Goal: Task Accomplishment & Management: Complete application form

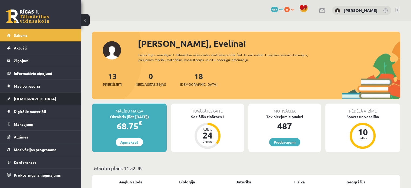
click at [52, 99] on link "[DEMOGRAPHIC_DATA]" at bounding box center [40, 98] width 67 height 12
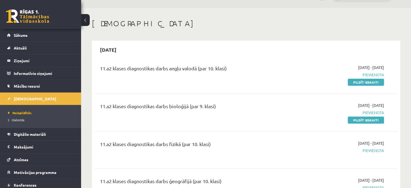
scroll to position [13, 0]
drag, startPoint x: 357, startPoint y: 83, endPoint x: 235, endPoint y: 23, distance: 135.0
click at [357, 83] on link "Pildīt ieskaiti" at bounding box center [366, 81] width 36 height 7
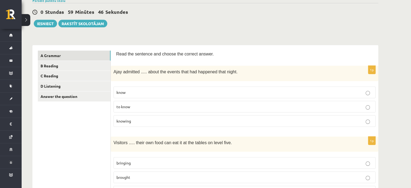
scroll to position [46, 0]
click at [129, 121] on span "knowing" at bounding box center [124, 120] width 15 height 5
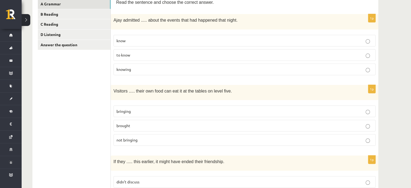
scroll to position [98, 0]
click at [139, 108] on p "bringing" at bounding box center [245, 111] width 256 height 6
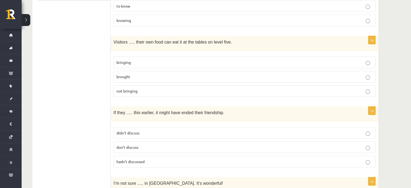
scroll to position [148, 0]
click at [133, 159] on span "hadn’t discussed" at bounding box center [131, 160] width 28 height 5
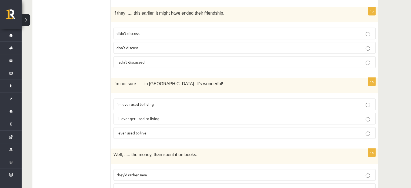
scroll to position [247, 0]
click at [150, 115] on span "I’ll ever get used to living" at bounding box center [138, 117] width 43 height 5
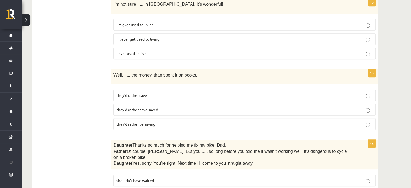
scroll to position [325, 0]
click at [151, 122] on span "they’d rather be saving" at bounding box center [136, 124] width 39 height 5
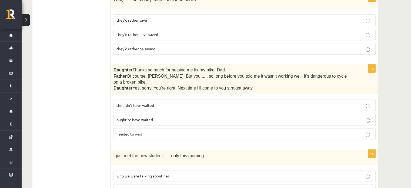
scroll to position [402, 0]
click at [151, 102] on span "shouldn’t have waited" at bounding box center [136, 104] width 38 height 5
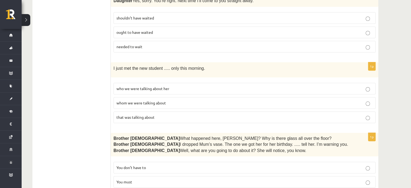
scroll to position [488, 0]
click at [151, 101] on span "whom we were talking about" at bounding box center [141, 103] width 49 height 5
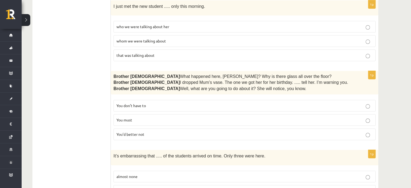
scroll to position [550, 0]
click at [142, 132] on span "You’d better not" at bounding box center [131, 134] width 28 height 5
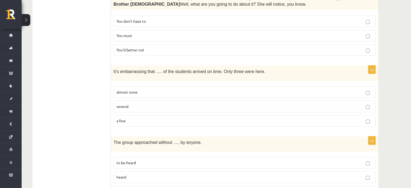
scroll to position [635, 0]
click at [131, 118] on p "a few" at bounding box center [245, 121] width 256 height 6
click at [139, 86] on label "almost none" at bounding box center [245, 92] width 262 height 12
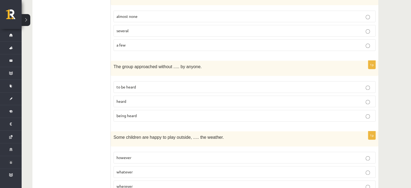
scroll to position [713, 0]
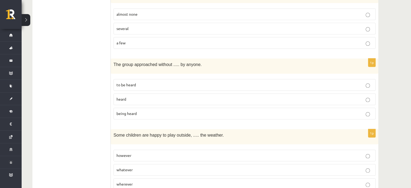
click at [138, 111] on p "being heard" at bounding box center [245, 114] width 256 height 6
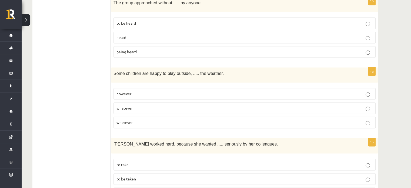
scroll to position [774, 0]
click at [142, 102] on label "whatever" at bounding box center [245, 108] width 262 height 12
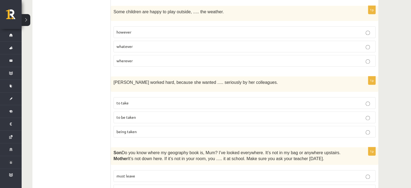
scroll to position [836, 0]
click at [141, 114] on p "to be taken" at bounding box center [245, 117] width 256 height 6
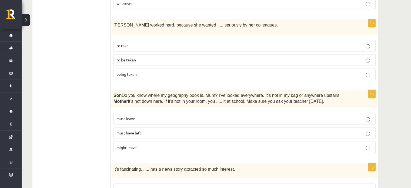
scroll to position [894, 0]
click at [138, 129] on span "must have left" at bounding box center [129, 131] width 25 height 5
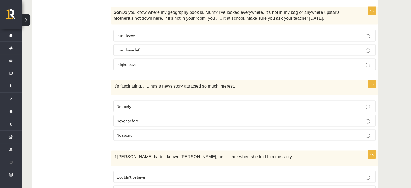
scroll to position [976, 0]
click at [141, 117] on p "Never before" at bounding box center [245, 120] width 256 height 6
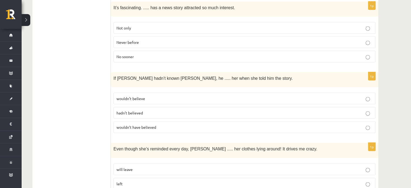
scroll to position [1056, 0]
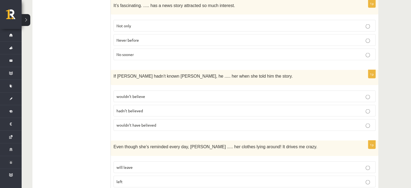
click at [160, 94] on p "wouldn’t believe" at bounding box center [245, 97] width 256 height 6
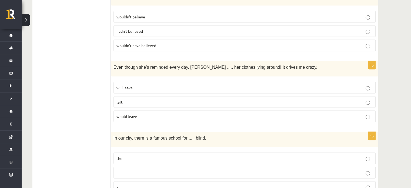
scroll to position [1136, 0]
click at [140, 110] on label "would leave" at bounding box center [245, 116] width 262 height 12
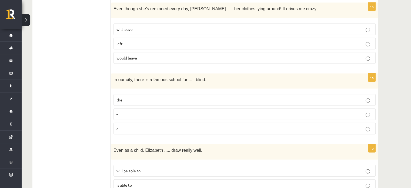
scroll to position [1202, 0]
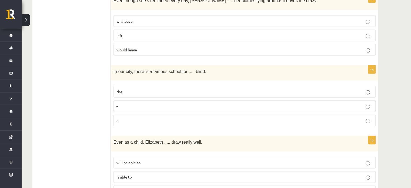
click at [139, 89] on p "the" at bounding box center [245, 92] width 256 height 6
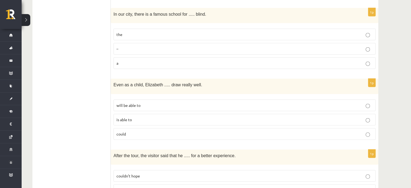
scroll to position [1260, 0]
click at [134, 128] on label "could" at bounding box center [245, 134] width 262 height 12
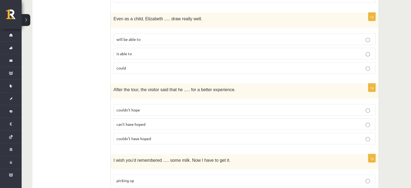
scroll to position [1326, 0]
click at [148, 136] on span "couldn’t have hoped" at bounding box center [134, 138] width 35 height 5
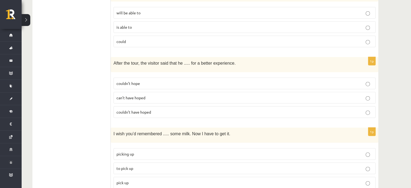
click at [137, 165] on p "to pick up" at bounding box center [245, 168] width 256 height 6
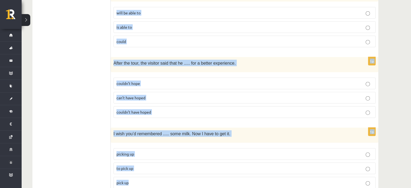
drag, startPoint x: 115, startPoint y: 99, endPoint x: 181, endPoint y: 156, distance: 87.4
copy form "Read the sentence and choose the correct answer. 1p Ajay admitted ..... about t…"
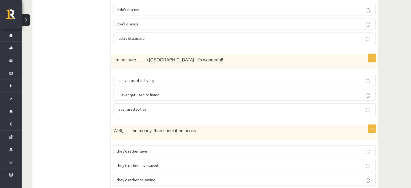
scroll to position [270, 0]
drag, startPoint x: 123, startPoint y: 92, endPoint x: 91, endPoint y: 75, distance: 36.5
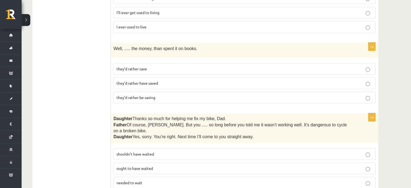
scroll to position [353, 0]
click at [153, 66] on p "they’d rather save" at bounding box center [245, 69] width 256 height 6
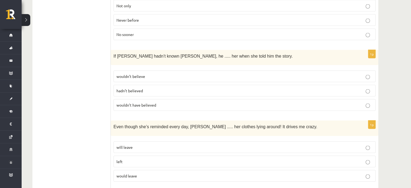
scroll to position [1073, 0]
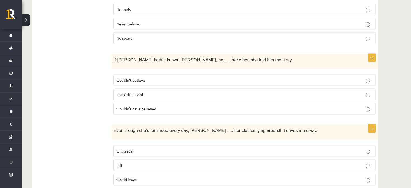
click at [138, 106] on p "wouldn’t have believed" at bounding box center [245, 109] width 256 height 6
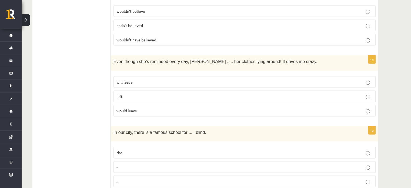
scroll to position [1143, 0]
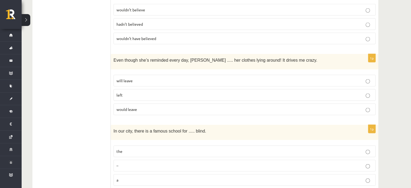
click at [129, 78] on p "will leave" at bounding box center [245, 81] width 256 height 6
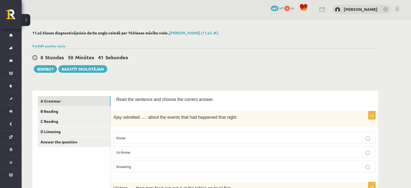
scroll to position [2, 0]
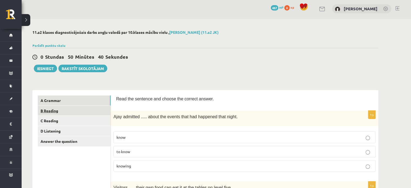
click at [63, 113] on link "B Reading" at bounding box center [74, 111] width 73 height 10
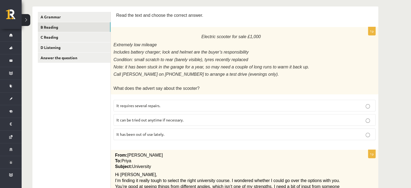
scroll to position [87, 0]
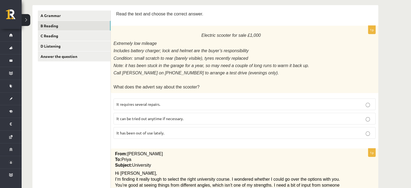
click at [177, 131] on p "It has been out of use lately." at bounding box center [245, 133] width 256 height 6
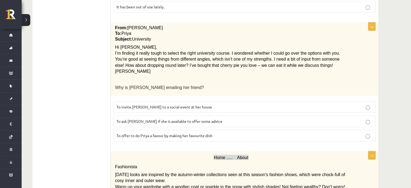
scroll to position [213, 0]
click at [200, 118] on span "To ask Priya if she is available to offer some advice" at bounding box center [170, 120] width 106 height 5
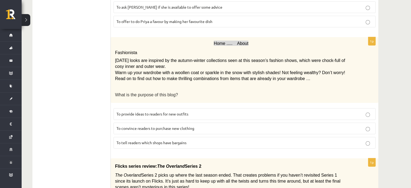
scroll to position [327, 0]
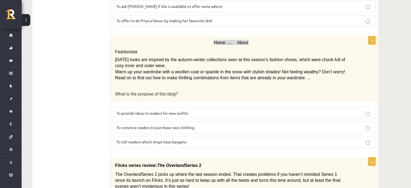
click at [205, 110] on p "To provide ideas to readers for new outfits" at bounding box center [245, 113] width 256 height 6
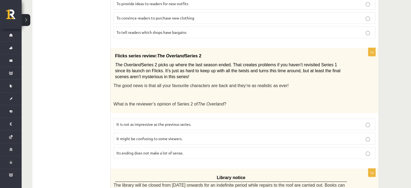
scroll to position [438, 0]
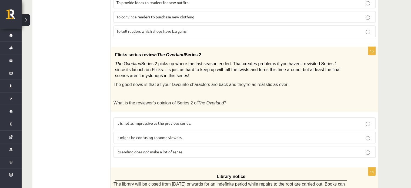
click at [185, 135] on p "It might be confusing to some viewers." at bounding box center [245, 138] width 256 height 6
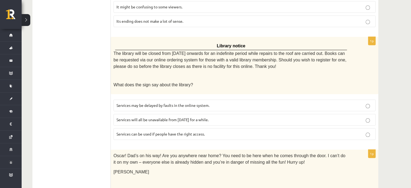
scroll to position [569, 0]
click at [203, 131] on p "Services can be used if people have the right access." at bounding box center [245, 134] width 256 height 6
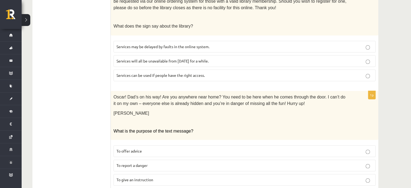
scroll to position [633, 0]
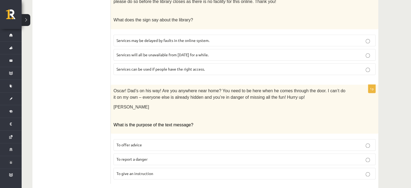
click at [165, 171] on p "To give an instruction" at bounding box center [245, 174] width 256 height 6
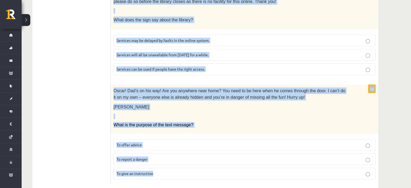
drag, startPoint x: 115, startPoint y: 100, endPoint x: 227, endPoint y: 201, distance: 150.2
copy form "Read the text and choose the correct answer. 1p Electric scooter for sale £1,00…"
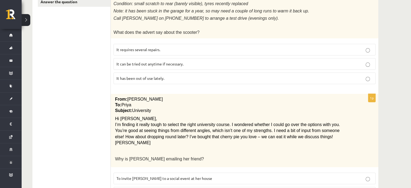
scroll to position [0, 0]
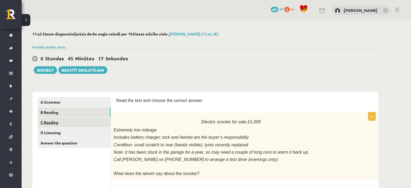
click at [66, 122] on link "C Reading" at bounding box center [74, 122] width 73 height 10
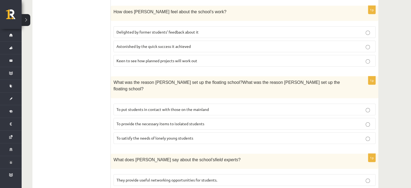
scroll to position [357, 0]
click at [182, 117] on label "To provide the necessary items to isolated students" at bounding box center [245, 123] width 262 height 12
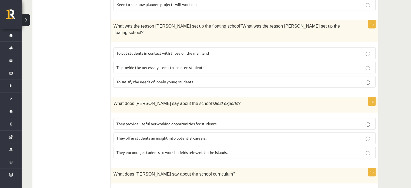
scroll to position [414, 0]
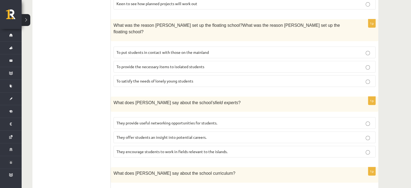
click at [204, 131] on label "They offer students an insight into potential careers." at bounding box center [245, 137] width 262 height 12
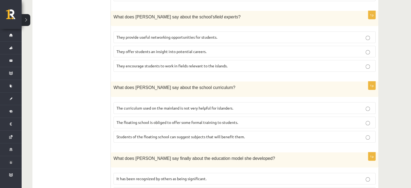
scroll to position [502, 0]
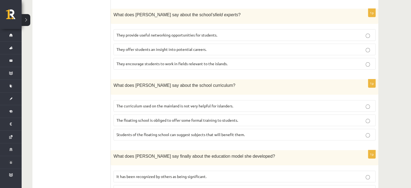
click at [241, 103] on p "The curriculum used on the mainland is not very helpful for islanders." at bounding box center [245, 106] width 256 height 6
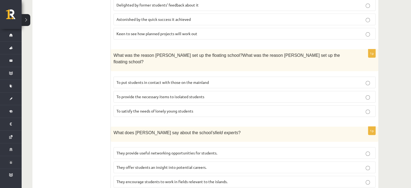
scroll to position [515, 0]
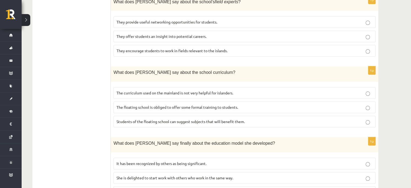
click at [216, 161] on p "It has been recognized by others as being significant." at bounding box center [245, 164] width 256 height 6
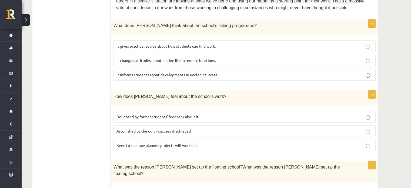
scroll to position [272, 0]
click at [224, 114] on p "Delighted by former students’ feedback about it" at bounding box center [245, 117] width 256 height 6
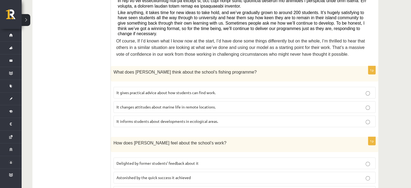
scroll to position [224, 0]
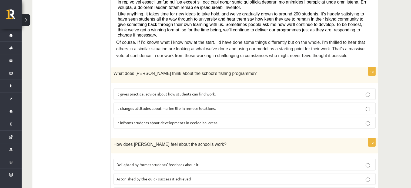
click at [217, 120] on span "It informs students about developments in ecological areas." at bounding box center [168, 122] width 102 height 5
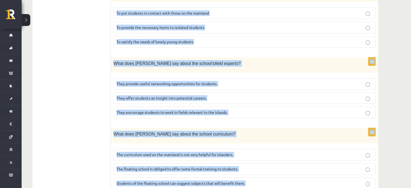
scroll to position [515, 0]
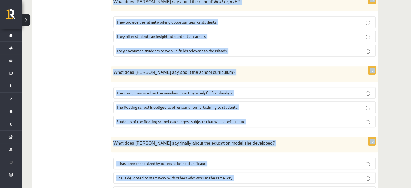
drag, startPoint x: 115, startPoint y: 10, endPoint x: 233, endPoint y: 201, distance: 224.5
copy form "Read the article about an unusual school and choose the correct answer for each…"
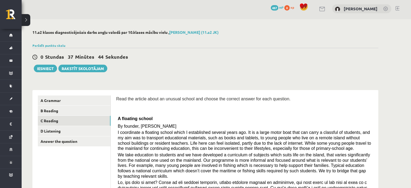
scroll to position [0, 0]
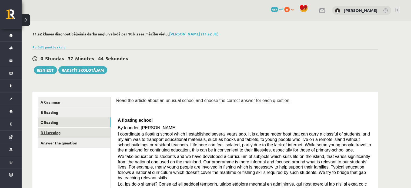
click at [64, 128] on link "D Listening" at bounding box center [74, 133] width 73 height 10
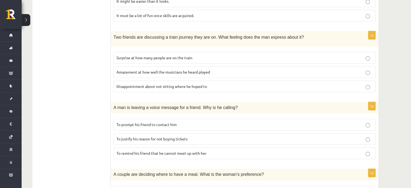
scroll to position [369, 0]
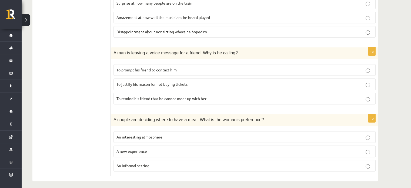
click at [127, 163] on span "An informal setting" at bounding box center [133, 165] width 33 height 5
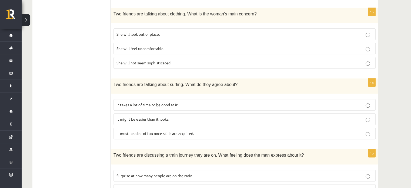
scroll to position [197, 0]
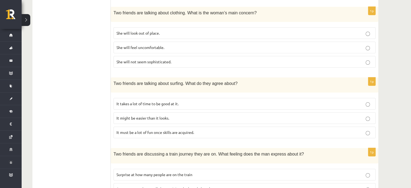
click at [137, 104] on label "It takes a lot of time to be good at it." at bounding box center [245, 104] width 262 height 12
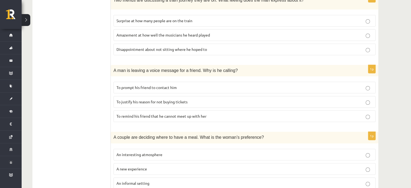
scroll to position [348, 0]
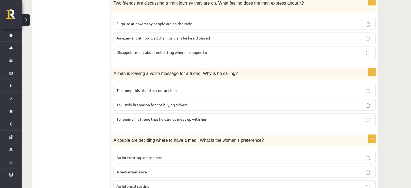
click at [120, 89] on p "To prompt his friend to contact him" at bounding box center [245, 91] width 256 height 6
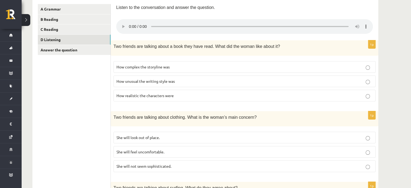
scroll to position [92, 0]
click at [121, 98] on label "How realistic the characters were" at bounding box center [245, 96] width 262 height 12
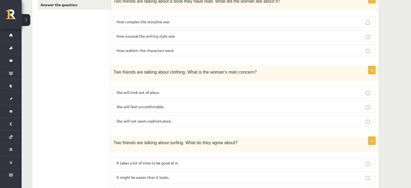
scroll to position [138, 0]
click at [137, 93] on p "She will look out of place." at bounding box center [245, 92] width 256 height 6
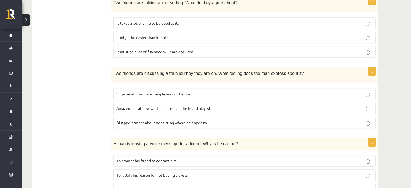
scroll to position [266, 0]
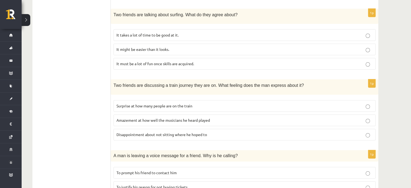
click at [133, 134] on label "Disappointment about not sitting where he hoped to" at bounding box center [245, 135] width 262 height 12
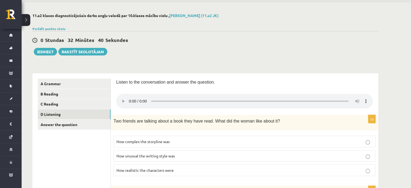
scroll to position [0, 0]
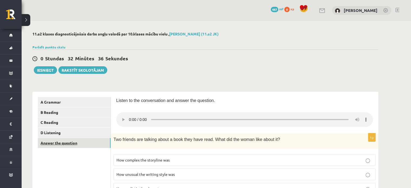
click at [94, 141] on link "Answer the question" at bounding box center [74, 143] width 73 height 10
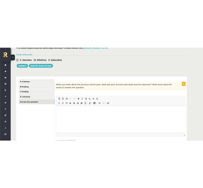
scroll to position [34, 0]
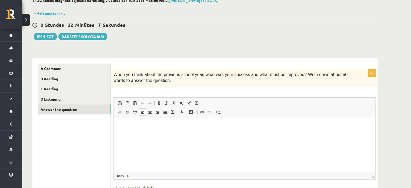
click at [144, 129] on html at bounding box center [245, 126] width 262 height 16
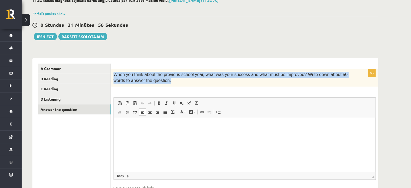
drag, startPoint x: 113, startPoint y: 73, endPoint x: 156, endPoint y: 85, distance: 44.3
click at [156, 85] on div "When you think about the previous school year, what was your success and what m…" at bounding box center [245, 78] width 268 height 18
copy span "When you think about the previous school year, what was your success and what m…"
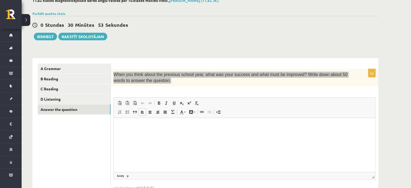
click at [115, 129] on html at bounding box center [245, 126] width 262 height 16
click at [158, 125] on p "Bagātinātā teksta redaktors, wiswyg-editor-user-answer-47433833791560" at bounding box center [244, 126] width 251 height 6
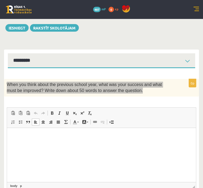
click at [35, 136] on p "Bagātinātā teksta redaktors, wiswyg-editor-user-answer-47433833791560" at bounding box center [101, 136] width 178 height 6
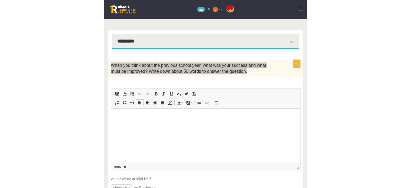
scroll to position [53, 0]
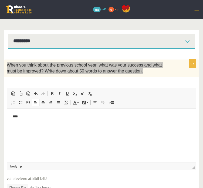
click at [35, 125] on html "****" at bounding box center [101, 116] width 189 height 16
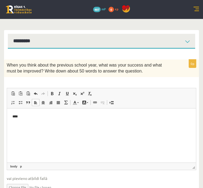
click at [42, 79] on div "0p When you think about the previous school year, what was your success and wha…" at bounding box center [101, 129] width 195 height 141
click at [26, 117] on p "****" at bounding box center [101, 117] width 179 height 6
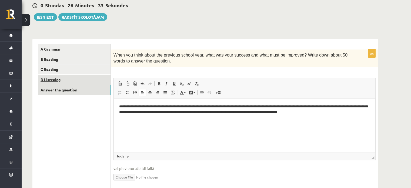
click at [83, 80] on link "D Listening" at bounding box center [74, 80] width 73 height 10
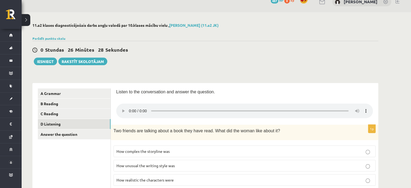
scroll to position [7, 0]
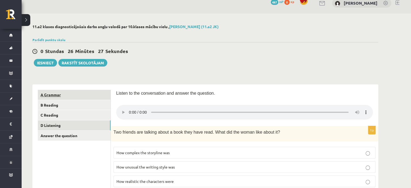
click at [79, 93] on link "A Grammar" at bounding box center [74, 95] width 73 height 10
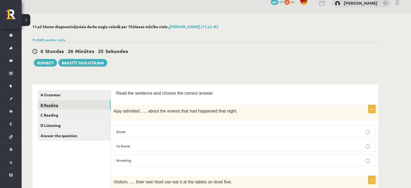
click at [76, 106] on link "B Reading" at bounding box center [74, 105] width 73 height 10
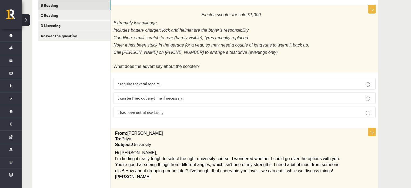
scroll to position [108, 0]
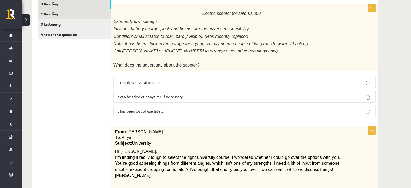
click at [92, 14] on link "C Reading" at bounding box center [74, 14] width 73 height 10
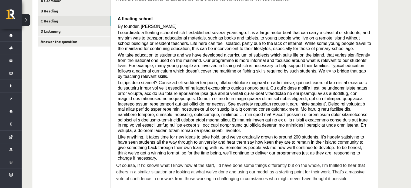
scroll to position [101, 0]
click at [84, 34] on link "D Listening" at bounding box center [74, 32] width 73 height 10
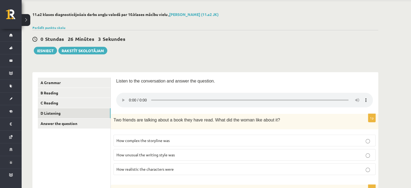
scroll to position [11, 0]
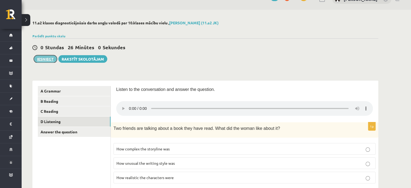
click at [46, 61] on button "Iesniegt" at bounding box center [45, 59] width 23 height 8
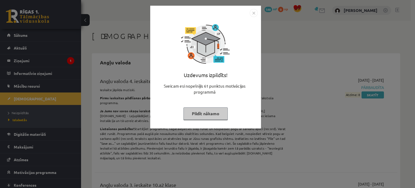
click at [195, 119] on button "Pildīt nākamo" at bounding box center [206, 113] width 44 height 12
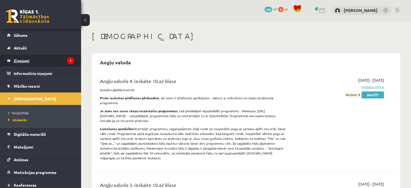
click at [52, 62] on legend "Ziņojumi 1" at bounding box center [44, 60] width 61 height 12
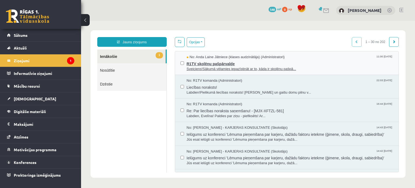
click at [236, 69] on span "Sveiciens!Sākumā vēlamies iepazīstināt ar to, kāda ir skolēnu pašpā..." at bounding box center [290, 69] width 207 height 5
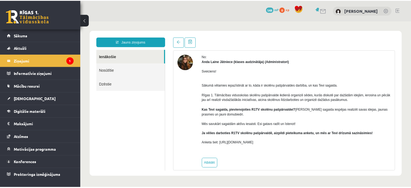
scroll to position [26, 0]
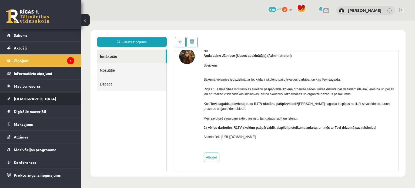
click at [51, 100] on link "[DEMOGRAPHIC_DATA]" at bounding box center [40, 98] width 67 height 12
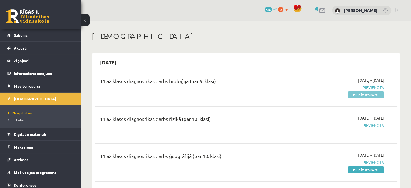
click at [365, 95] on link "Pildīt ieskaiti" at bounding box center [366, 94] width 36 height 7
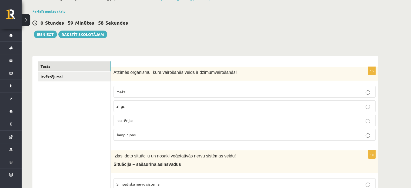
scroll to position [36, 0]
click at [144, 109] on label "zirgs" at bounding box center [245, 106] width 262 height 12
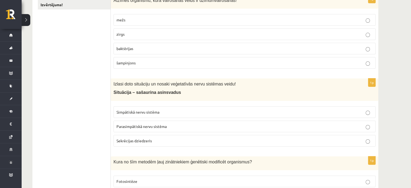
scroll to position [124, 0]
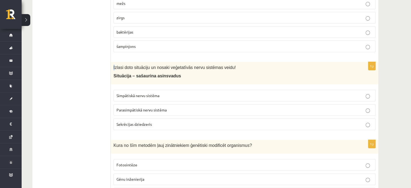
click at [115, 68] on div "Izlasi doto situāciju un nosaki veģetatīvās nervu sistēmas veidu! Situācija – s…" at bounding box center [245, 73] width 268 height 22
click at [150, 97] on p "Simpātiskā nervu sistēma" at bounding box center [245, 96] width 256 height 6
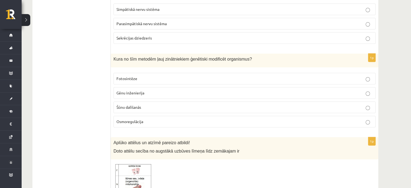
scroll to position [211, 0]
click at [151, 95] on label "Gēnu inženierija" at bounding box center [245, 93] width 262 height 12
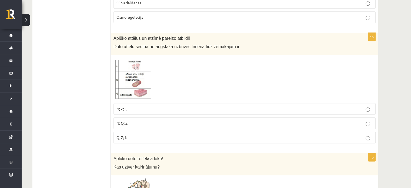
scroll to position [315, 0]
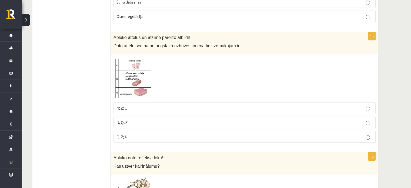
click at [131, 74] on img at bounding box center [134, 78] width 41 height 42
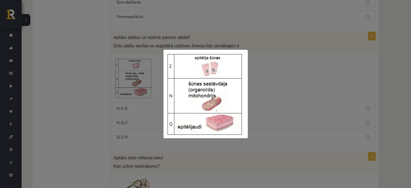
click at [258, 80] on div at bounding box center [205, 94] width 411 height 188
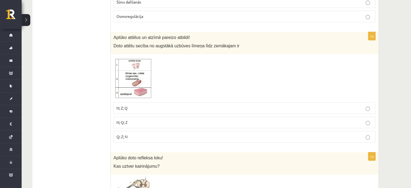
click at [217, 134] on p "Q; Z; N" at bounding box center [245, 137] width 256 height 6
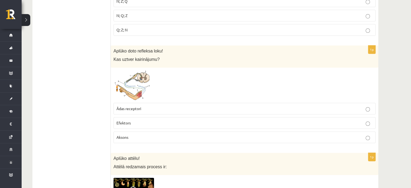
scroll to position [423, 0]
click at [134, 79] on span at bounding box center [134, 83] width 9 height 9
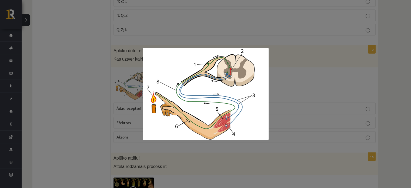
click at [89, 102] on div at bounding box center [205, 94] width 411 height 188
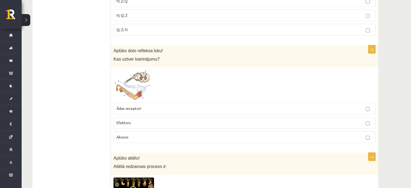
click at [142, 107] on p "Ādas receptori" at bounding box center [245, 108] width 256 height 6
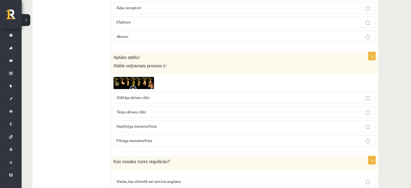
scroll to position [528, 0]
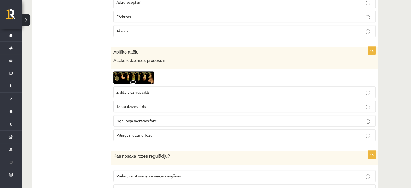
click at [132, 80] on span at bounding box center [134, 84] width 9 height 9
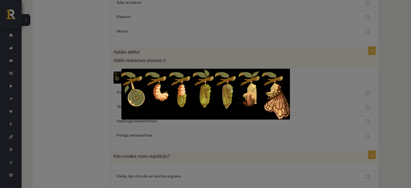
click at [87, 119] on div at bounding box center [205, 94] width 411 height 188
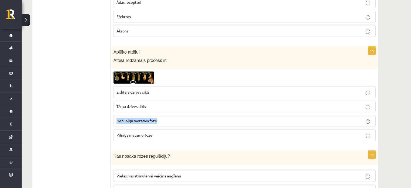
drag, startPoint x: 112, startPoint y: 118, endPoint x: 163, endPoint y: 118, distance: 51.1
click at [163, 118] on div "1p Aplūko attēlu! Attēlā redzamais process ir: Zīdītāja dzīves cikls Tārpu dzīv…" at bounding box center [245, 95] width 268 height 99
drag, startPoint x: 112, startPoint y: 135, endPoint x: 160, endPoint y: 133, distance: 47.6
click at [160, 133] on div "1p Aplūko attēlu! Attēlā redzamais process ir: Zīdītāja dzīves cikls Tārpu dzīv…" at bounding box center [245, 95] width 268 height 99
click at [164, 136] on label "Pilnīga metamorfoze" at bounding box center [245, 135] width 262 height 12
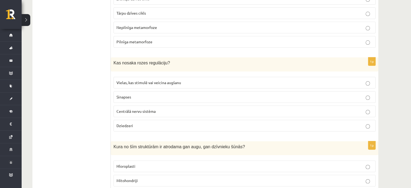
scroll to position [629, 0]
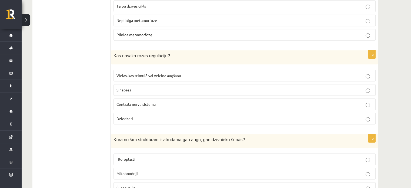
click at [165, 116] on p "Dziedzeri" at bounding box center [245, 119] width 256 height 6
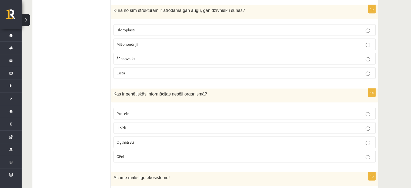
scroll to position [758, 0]
click at [131, 43] on p "Mitohondriji" at bounding box center [245, 45] width 256 height 6
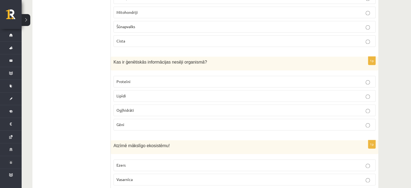
scroll to position [793, 0]
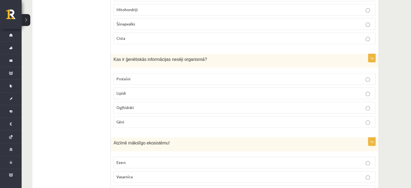
click at [125, 119] on p "Gēni" at bounding box center [245, 122] width 256 height 6
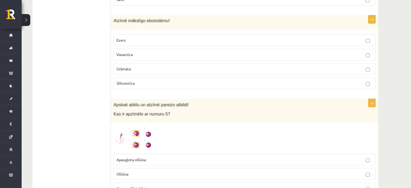
scroll to position [914, 0]
click at [162, 81] on p "Siltumnīca" at bounding box center [245, 84] width 256 height 6
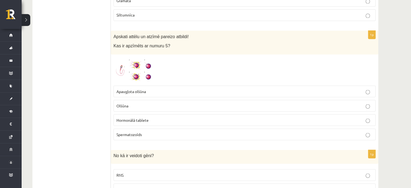
scroll to position [968, 0]
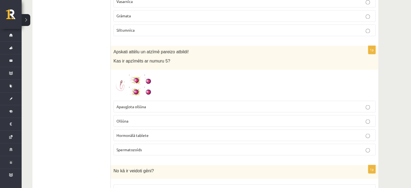
click at [141, 81] on img at bounding box center [134, 85] width 41 height 26
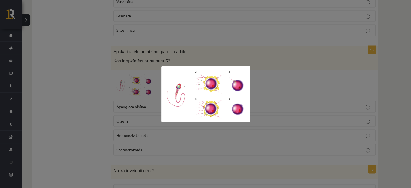
click at [279, 74] on div at bounding box center [205, 94] width 411 height 188
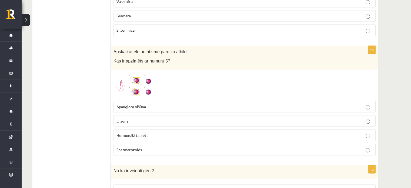
click at [154, 104] on p "Apaugļota olšūna" at bounding box center [245, 107] width 256 height 6
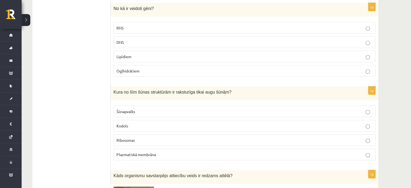
scroll to position [1130, 0]
click at [163, 39] on p "DNS" at bounding box center [245, 42] width 256 height 6
click at [146, 108] on p "Šūnapvalks" at bounding box center [245, 111] width 256 height 6
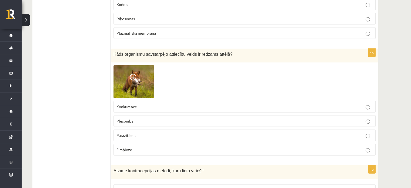
scroll to position [1252, 0]
click at [133, 75] on span at bounding box center [134, 77] width 9 height 9
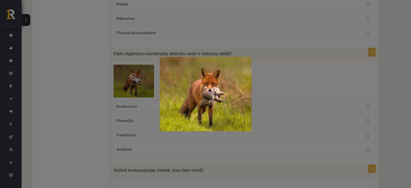
click at [95, 101] on div at bounding box center [205, 94] width 411 height 188
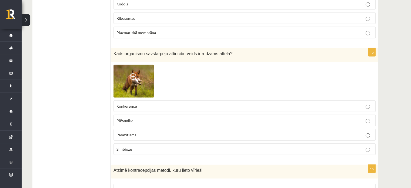
click at [131, 118] on span "Plēsonība" at bounding box center [125, 120] width 17 height 5
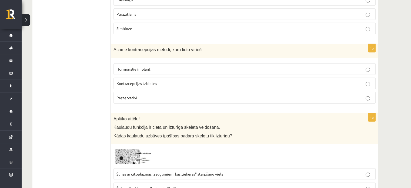
scroll to position [1373, 0]
click at [143, 91] on label "Prezervatīvi" at bounding box center [245, 97] width 262 height 12
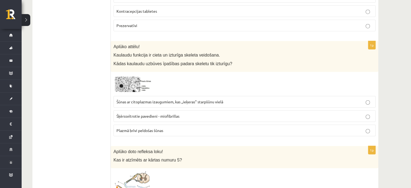
scroll to position [1445, 0]
click at [131, 74] on img at bounding box center [134, 83] width 41 height 19
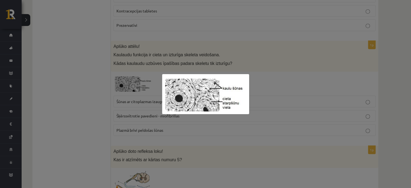
click at [92, 81] on div at bounding box center [205, 94] width 411 height 188
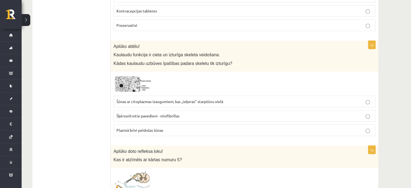
click at [168, 99] on p "Šūnas ar citoplazmas izaugumiem, kas ,,ieķeras" starpšūnu vielā" at bounding box center [245, 102] width 256 height 6
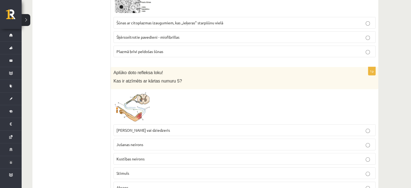
scroll to position [1524, 0]
click at [131, 102] on img at bounding box center [134, 107] width 41 height 30
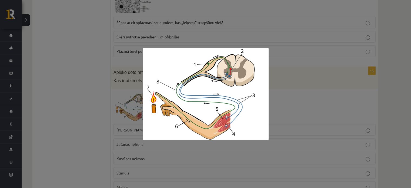
click at [83, 127] on div at bounding box center [205, 94] width 411 height 188
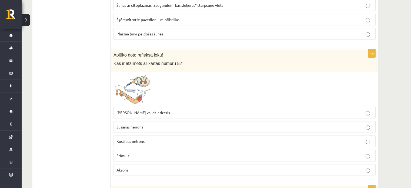
scroll to position [1542, 0]
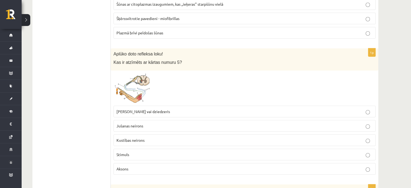
click at [129, 87] on img at bounding box center [134, 88] width 41 height 30
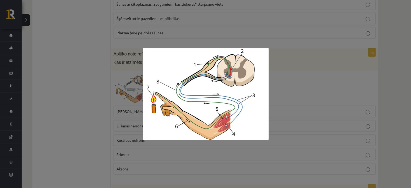
click at [107, 74] on div at bounding box center [205, 94] width 411 height 188
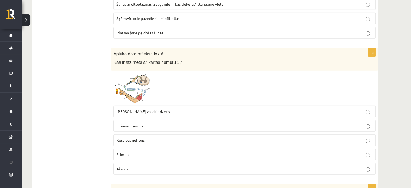
click at [141, 84] on img at bounding box center [134, 88] width 41 height 30
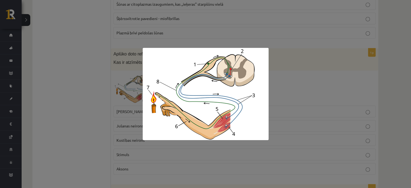
click at [101, 81] on div at bounding box center [205, 94] width 411 height 188
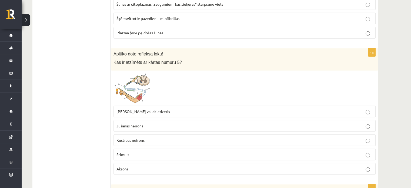
click at [139, 109] on span "Muskulis vai dziedzeris" at bounding box center [144, 111] width 54 height 5
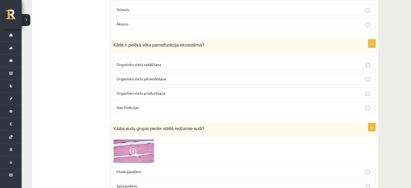
scroll to position [1687, 0]
click at [135, 56] on fieldset "Organisko vielu sadalīšana Organisko vielu pārveidošana Organisko vielu producē…" at bounding box center [245, 85] width 262 height 59
click at [136, 76] on span "Organisko vielu pārveidošana" at bounding box center [142, 78] width 50 height 5
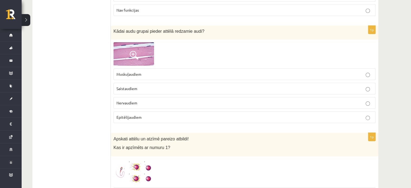
scroll to position [1784, 0]
click at [143, 48] on img at bounding box center [134, 53] width 41 height 23
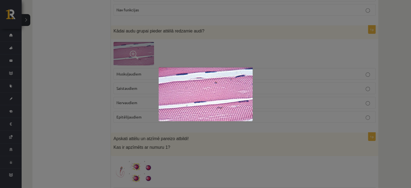
click at [97, 95] on div at bounding box center [205, 94] width 411 height 188
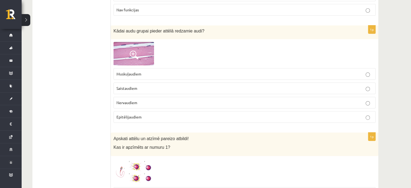
click at [126, 51] on img at bounding box center [134, 53] width 41 height 23
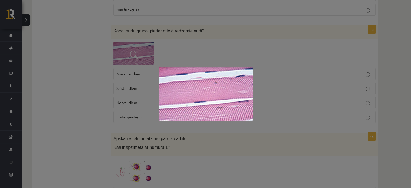
click at [69, 95] on div at bounding box center [205, 94] width 411 height 188
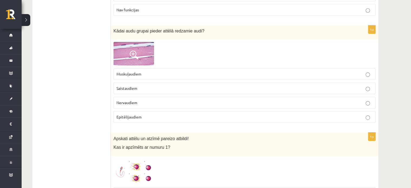
click at [146, 71] on p "Muskuļaudiem" at bounding box center [245, 74] width 256 height 6
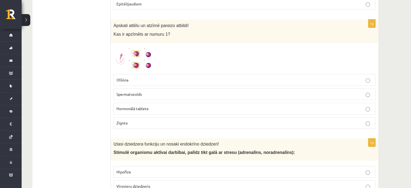
scroll to position [1898, 0]
click at [148, 50] on img at bounding box center [134, 58] width 41 height 26
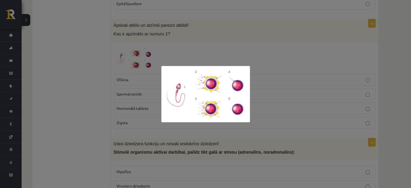
click at [96, 69] on div at bounding box center [205, 94] width 411 height 188
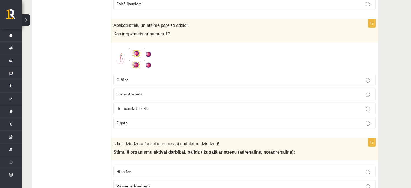
click at [148, 91] on p "Spermatozoīds" at bounding box center [245, 94] width 256 height 6
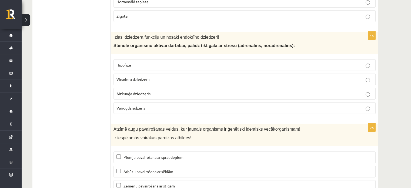
scroll to position [1997, 0]
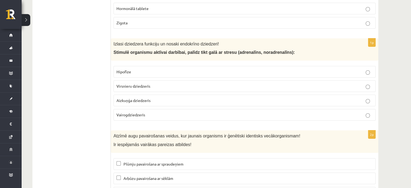
click at [130, 84] on span "Virsnieru dziedzeris" at bounding box center [134, 86] width 34 height 5
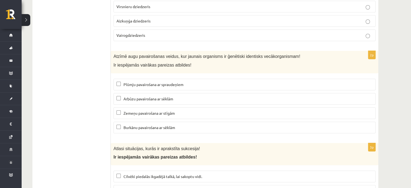
scroll to position [2077, 0]
click at [133, 82] on span "Plūmju pavairošana ar spraudeņiem" at bounding box center [154, 84] width 60 height 5
click at [142, 110] on span "Zemeņu pavairošana ar stīgām" at bounding box center [149, 112] width 51 height 5
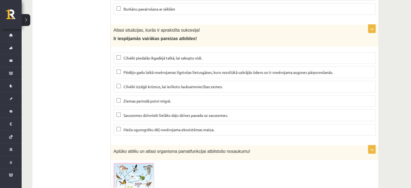
scroll to position [2196, 0]
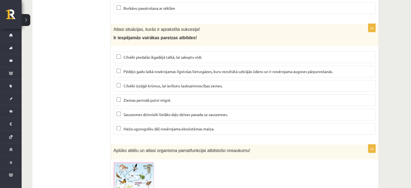
click at [136, 69] on span "Pēdējo gadu laikā novērojamas ilgstošas lietusgāzes, kuru rezultātā uzkrājās ūd…" at bounding box center [229, 71] width 210 height 5
click at [156, 126] on span "Meža ugunsgrēku dēļ novērojama ekosistēmas maiņa." at bounding box center [169, 128] width 91 height 5
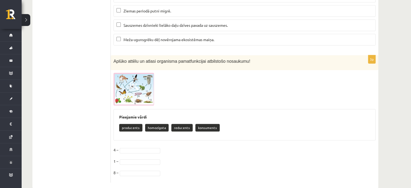
scroll to position [2286, 0]
click at [133, 81] on span at bounding box center [134, 85] width 9 height 9
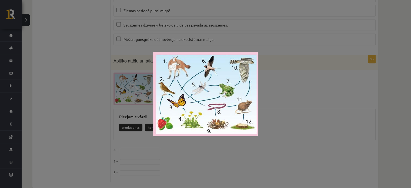
click at [107, 115] on div at bounding box center [205, 94] width 411 height 188
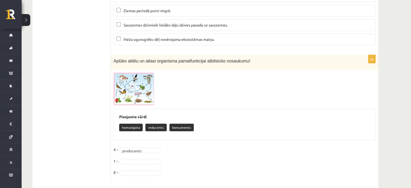
click at [135, 87] on img at bounding box center [134, 88] width 41 height 33
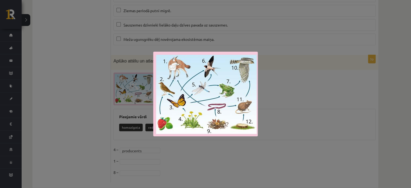
click at [101, 128] on div at bounding box center [205, 94] width 411 height 188
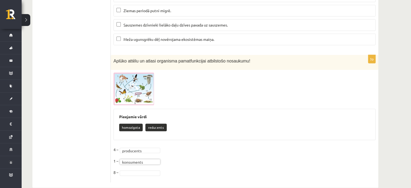
click at [121, 72] on img at bounding box center [134, 88] width 41 height 33
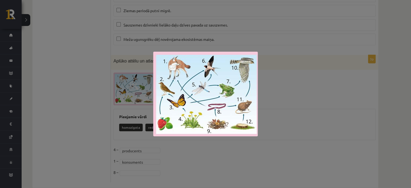
click at [121, 159] on div at bounding box center [205, 94] width 411 height 188
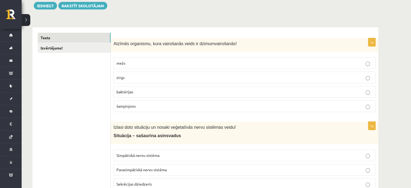
scroll to position [0, 0]
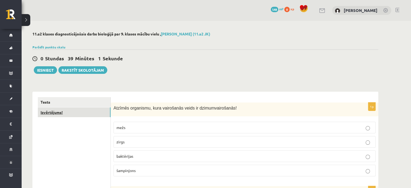
click at [91, 113] on link "Izvērtējums!" at bounding box center [74, 112] width 73 height 10
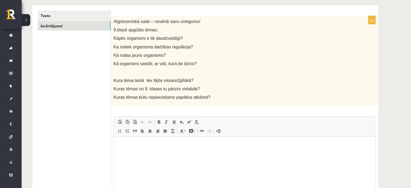
scroll to position [86, 0]
click at [148, 152] on html at bounding box center [245, 145] width 262 height 16
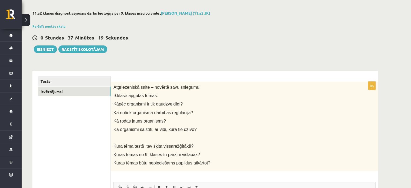
scroll to position [0, 0]
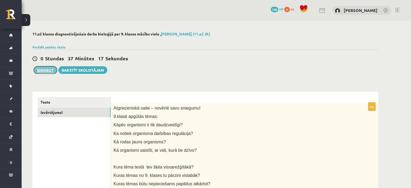
click at [45, 72] on button "Iesniegt" at bounding box center [45, 70] width 23 height 8
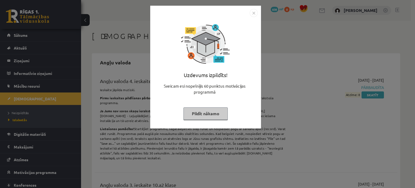
click at [210, 112] on button "Pildīt nākamo" at bounding box center [206, 113] width 44 height 12
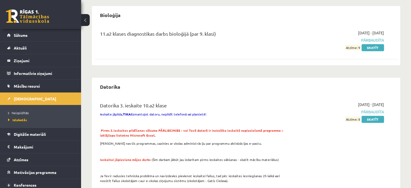
scroll to position [375, 0]
click at [375, 44] on link "Skatīt" at bounding box center [373, 47] width 22 height 7
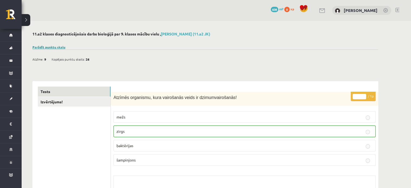
click at [50, 45] on link "Parādīt punktu skalu" at bounding box center [48, 47] width 33 height 4
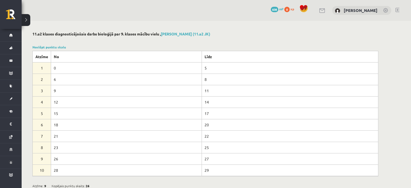
click at [30, 19] on button at bounding box center [26, 20] width 9 height 12
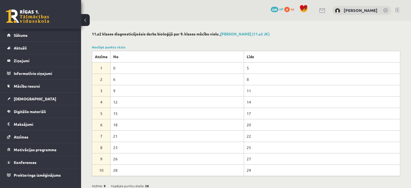
click at [80, 18] on div "0 Dāvanas 608 mP 0 xp" at bounding box center [40, 14] width 81 height 29
click at [84, 18] on button at bounding box center [85, 20] width 9 height 12
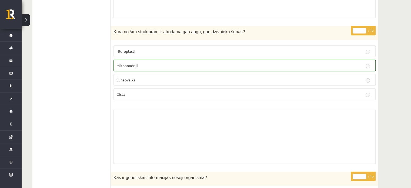
scroll to position [1289, 0]
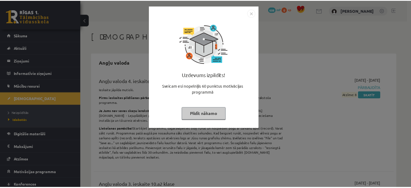
scroll to position [375, 0]
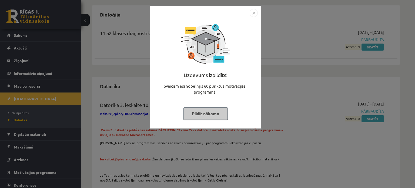
click at [201, 115] on button "Pildīt nākamo" at bounding box center [206, 113] width 44 height 12
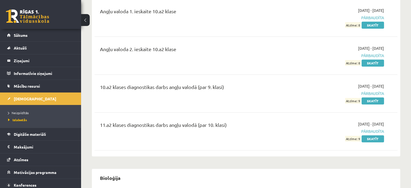
scroll to position [212, 0]
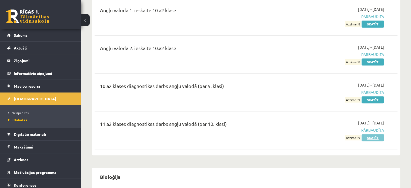
click at [364, 134] on link "Skatīt" at bounding box center [373, 137] width 22 height 7
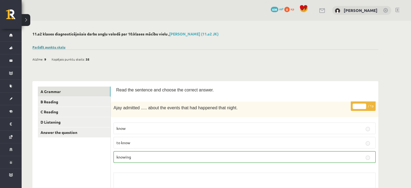
click at [44, 46] on link "Parādīt punktu skalu" at bounding box center [48, 47] width 33 height 4
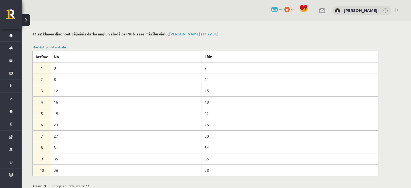
click at [49, 45] on link "Noslēpt punktu skalu" at bounding box center [49, 47] width 34 height 4
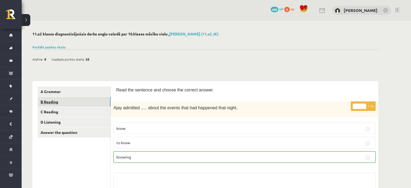
click at [79, 99] on link "B Reading" at bounding box center [74, 102] width 73 height 10
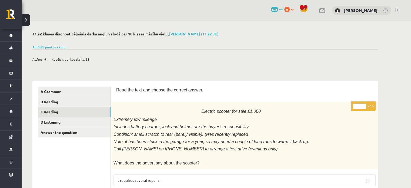
click at [62, 113] on link "C Reading" at bounding box center [74, 112] width 73 height 10
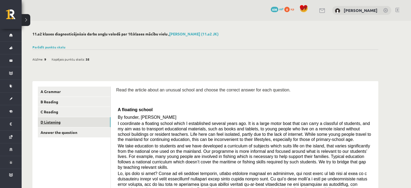
click at [56, 121] on link "D Listening" at bounding box center [74, 122] width 73 height 10
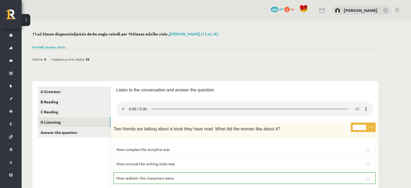
click at [28, 18] on button at bounding box center [26, 20] width 9 height 12
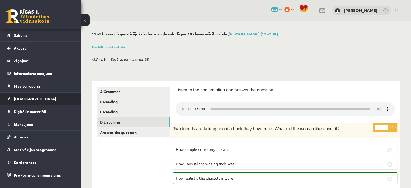
click at [51, 99] on link "[DEMOGRAPHIC_DATA]" at bounding box center [40, 98] width 67 height 12
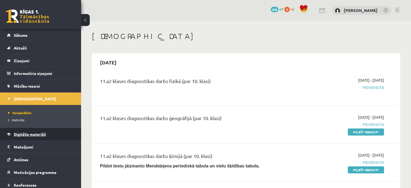
scroll to position [15, 0]
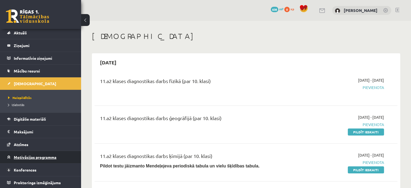
click at [50, 156] on span "Motivācijas programma" at bounding box center [35, 157] width 43 height 5
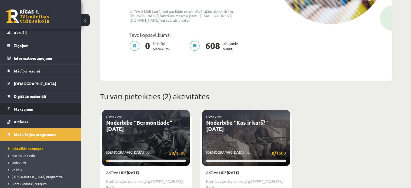
scroll to position [50, 0]
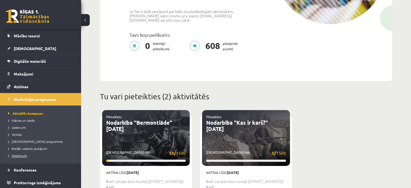
click at [18, 153] on span "Noteikumi" at bounding box center [17, 155] width 19 height 4
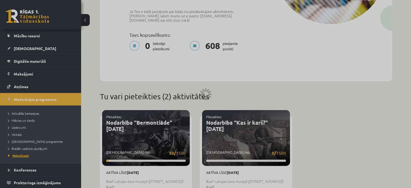
scroll to position [19, 0]
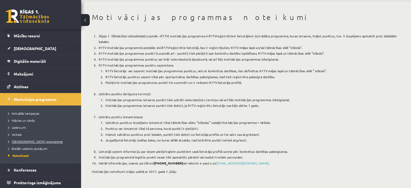
click at [21, 141] on span "[DEMOGRAPHIC_DATA] programma" at bounding box center [35, 141] width 55 height 4
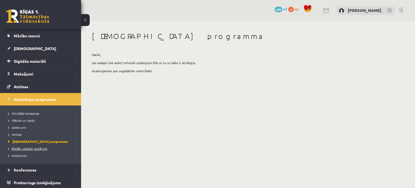
click at [21, 147] on span "Biežāk uzdotie jautājumi" at bounding box center [27, 148] width 39 height 4
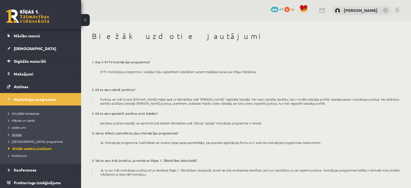
click at [17, 134] on span "Veikals" at bounding box center [15, 134] width 14 height 4
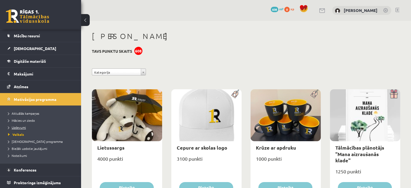
click at [17, 128] on span "Uzdevumi" at bounding box center [17, 127] width 18 height 4
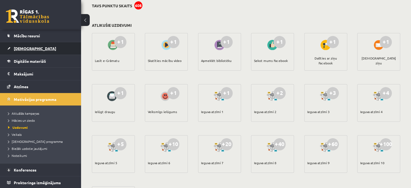
scroll to position [18, 0]
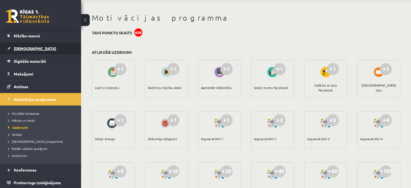
click at [21, 49] on span "[DEMOGRAPHIC_DATA]" at bounding box center [35, 48] width 42 height 5
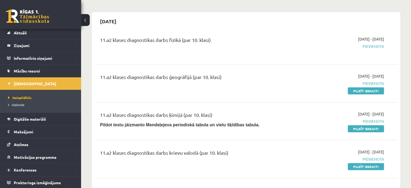
scroll to position [41, 0]
click at [358, 92] on link "Pildīt ieskaiti" at bounding box center [366, 91] width 36 height 7
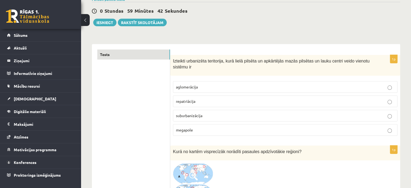
scroll to position [47, 0]
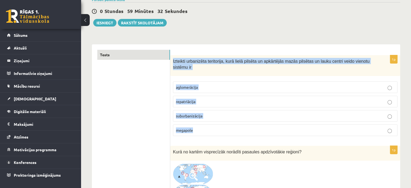
drag, startPoint x: 171, startPoint y: 59, endPoint x: 218, endPoint y: 135, distance: 89.1
click at [218, 135] on div "1p Izteikti urbanizēta teritorija, kurā lielā pilsēta un apkārtējās mazās pilsē…" at bounding box center [285, 97] width 230 height 85
copy div "Izteikti urbanizēta teritorija, kurā lielā pilsēta un apkārtējās mazās pilsētas…"
click at [204, 87] on p "aglomerācija" at bounding box center [285, 87] width 219 height 6
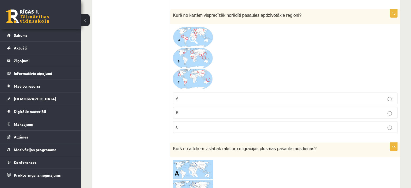
scroll to position [185, 0]
click at [185, 68] on img at bounding box center [193, 57] width 41 height 63
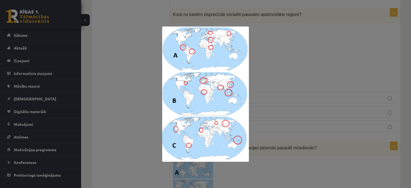
click at [128, 135] on div at bounding box center [205, 94] width 411 height 188
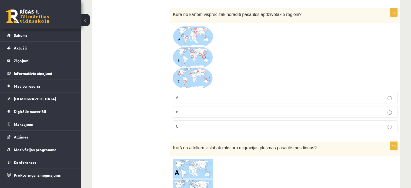
click at [183, 125] on p "C" at bounding box center [285, 126] width 219 height 6
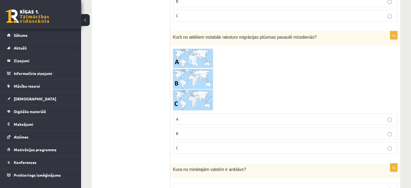
scroll to position [296, 0]
click at [200, 74] on img at bounding box center [193, 79] width 41 height 62
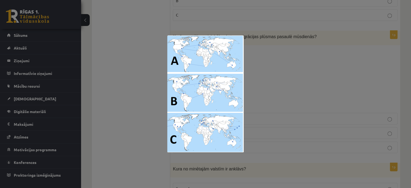
click at [154, 89] on div at bounding box center [205, 94] width 411 height 188
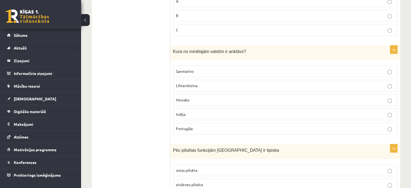
scroll to position [233, 0]
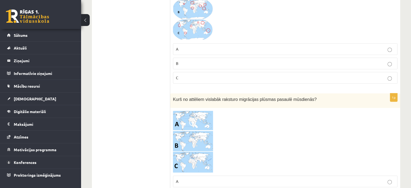
click at [195, 142] on img at bounding box center [193, 142] width 41 height 62
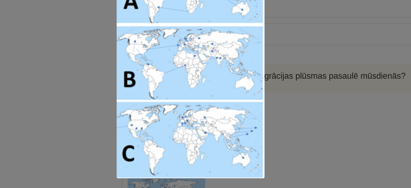
click at [154, 113] on div at bounding box center [205, 94] width 411 height 188
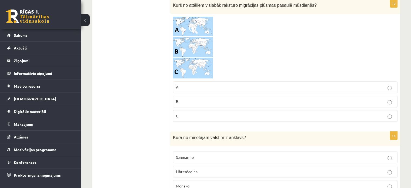
scroll to position [329, 0]
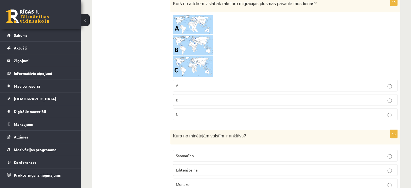
click at [205, 112] on p "C" at bounding box center [285, 114] width 219 height 6
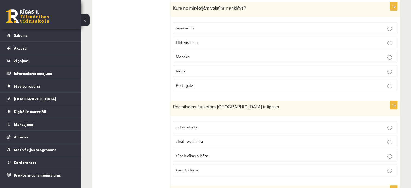
scroll to position [456, 0]
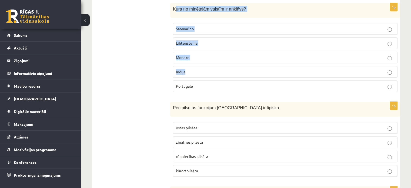
drag, startPoint x: 175, startPoint y: 8, endPoint x: 218, endPoint y: 46, distance: 57.4
click at [248, 66] on div "1p Kura no minētajām valstīm ir anklāvs? [GEOGRAPHIC_DATA] [GEOGRAPHIC_DATA] [G…" at bounding box center [285, 50] width 230 height 94
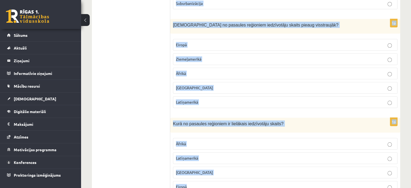
scroll to position [2558, 0]
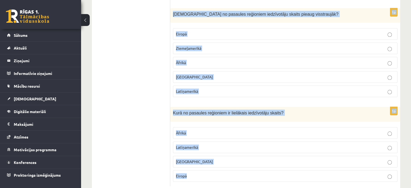
drag, startPoint x: 173, startPoint y: 7, endPoint x: 239, endPoint y: 188, distance: 193.3
copy form "Lore ip dolorsita consect ad elitsed? Doeiusmod Temporincidi Utlabo Etdolo Magn…"
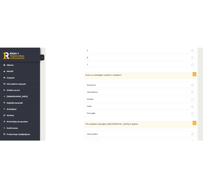
scroll to position [409, 0]
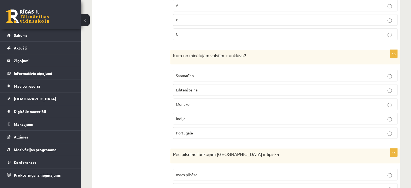
click at [198, 75] on p "Sanmarīno" at bounding box center [285, 76] width 219 height 6
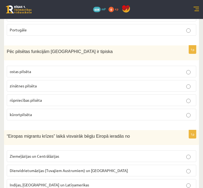
scroll to position [522, 0]
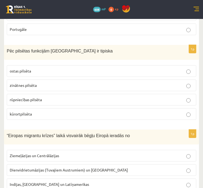
click at [39, 113] on p "kūrortpilsēta" at bounding box center [102, 114] width 184 height 6
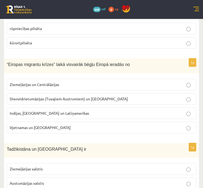
scroll to position [594, 0]
click at [60, 98] on span "Dienvidrietumāzijas (Tuvajiem Austrumiem) un Āfrikas" at bounding box center [69, 98] width 118 height 5
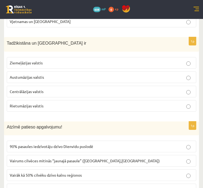
scroll to position [700, 0]
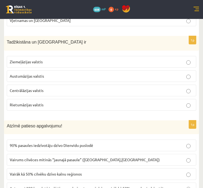
click at [52, 88] on p "Centrālāzijas valstis" at bounding box center [102, 91] width 184 height 6
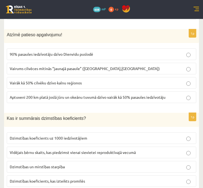
scroll to position [792, 0]
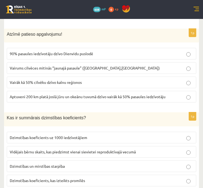
click at [60, 94] on span "Aptuveni 200 km platā joslā jūru un okeānu tuvumā dzīvo vairāk kā 50% pasaules …" at bounding box center [88, 96] width 156 height 5
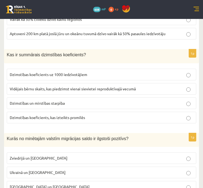
scroll to position [856, 0]
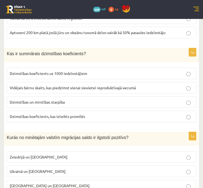
click at [58, 85] on span "Vidējais bērnu skaits, kas piedzimst vienai sievietei reproduktīvajā vecumā" at bounding box center [73, 87] width 126 height 5
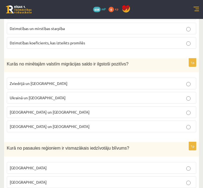
scroll to position [930, 0]
click at [41, 80] on p "Zviedrijā un ASV" at bounding box center [102, 83] width 184 height 6
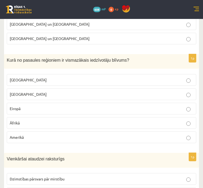
scroll to position [1020, 0]
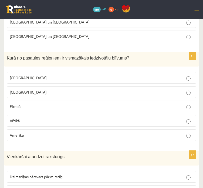
click at [32, 75] on p "Austrālijā" at bounding box center [102, 78] width 184 height 6
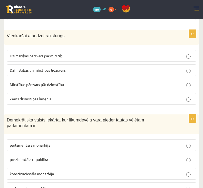
scroll to position [1141, 0]
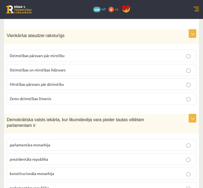
click at [61, 67] on p "Dzimstības un mirstības līdzsvars" at bounding box center [102, 70] width 184 height 6
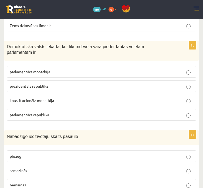
scroll to position [1216, 0]
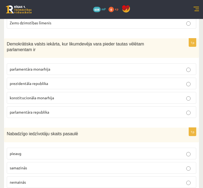
click at [49, 66] on p "parlamentāra monarhija" at bounding box center [102, 69] width 184 height 6
click at [44, 106] on label "parlamentāra republika" at bounding box center [102, 112] width 190 height 12
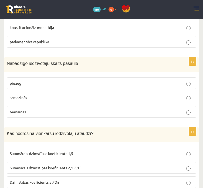
scroll to position [1288, 0]
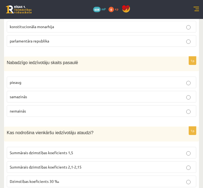
click at [15, 94] on p "samazinās" at bounding box center [102, 97] width 184 height 6
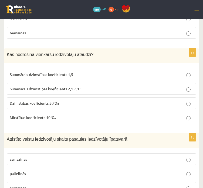
scroll to position [1367, 0]
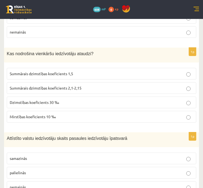
click at [48, 85] on span "Summārais dzimstības koeficients 2,1-2,15" at bounding box center [46, 87] width 72 height 5
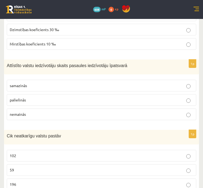
scroll to position [1439, 0]
click at [35, 83] on p "samazinās" at bounding box center [102, 86] width 184 height 6
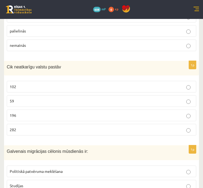
scroll to position [1510, 0]
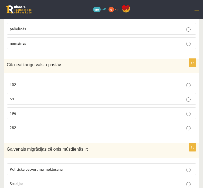
click at [28, 110] on p "196" at bounding box center [102, 113] width 184 height 6
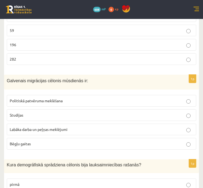
scroll to position [1589, 0]
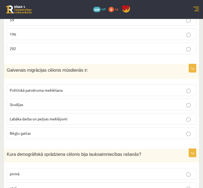
click at [36, 116] on span "Labāka darba un peļņas meklējumi" at bounding box center [39, 118] width 58 height 5
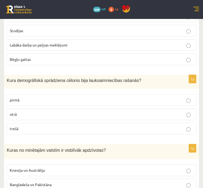
scroll to position [1664, 0]
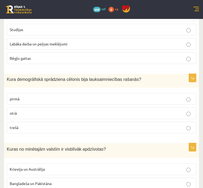
click at [19, 96] on span "pirmā" at bounding box center [15, 98] width 10 height 5
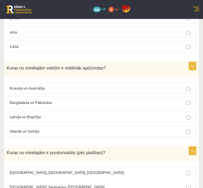
scroll to position [1746, 0]
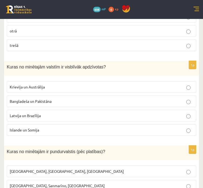
click at [36, 95] on label "Bangladeša un Pakistāna" at bounding box center [102, 101] width 190 height 12
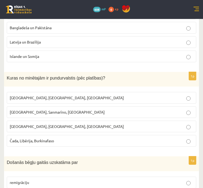
scroll to position [1820, 0]
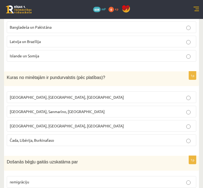
click at [31, 109] on span "Monako, Sanmarīno, Luksemburga" at bounding box center [57, 111] width 95 height 5
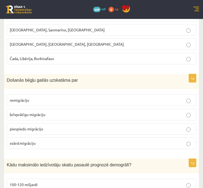
scroll to position [1903, 0]
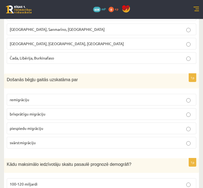
click at [37, 126] on span "piespiedu migrāciju" at bounding box center [27, 128] width 34 height 5
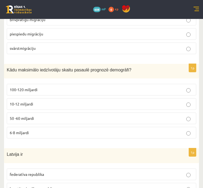
scroll to position [1997, 0]
click at [32, 98] on label "10-12 miljardi" at bounding box center [102, 104] width 190 height 12
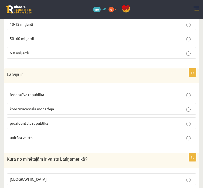
scroll to position [2077, 0]
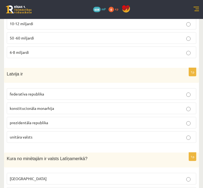
click at [32, 134] on span "unitāra valsts" at bounding box center [21, 136] width 23 height 5
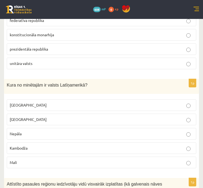
scroll to position [2152, 0]
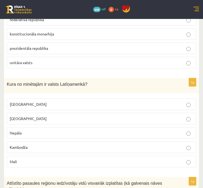
click at [23, 102] on span "[GEOGRAPHIC_DATA]" at bounding box center [28, 104] width 37 height 5
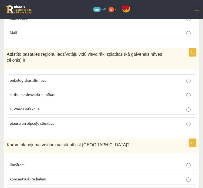
scroll to position [2281, 0]
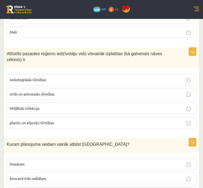
click at [42, 91] on span "sirds un asinsvadu slimības" at bounding box center [32, 93] width 45 height 5
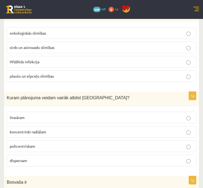
scroll to position [2329, 0]
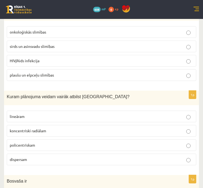
click at [35, 128] on p "koncentriski radiālam" at bounding box center [102, 131] width 184 height 6
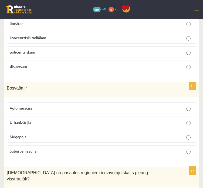
scroll to position [2423, 0]
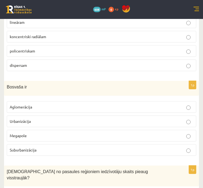
click at [44, 101] on label "Aglomerācija" at bounding box center [102, 107] width 190 height 12
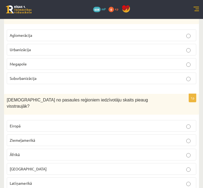
scroll to position [2502, 0]
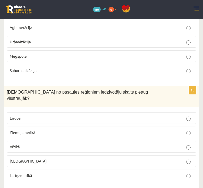
click at [36, 144] on p "Āfrikā" at bounding box center [102, 147] width 184 height 6
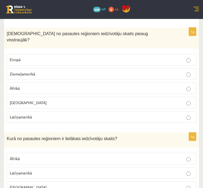
scroll to position [2562, 0]
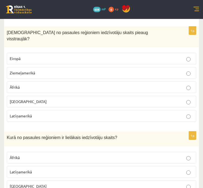
click at [24, 183] on p "[GEOGRAPHIC_DATA]" at bounding box center [102, 186] width 184 height 6
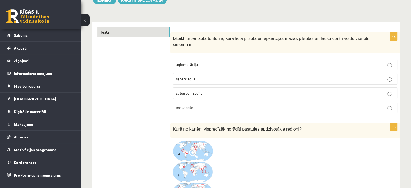
scroll to position [0, 0]
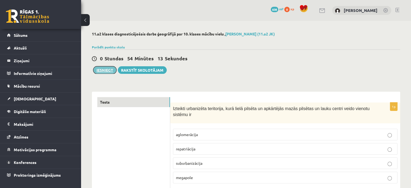
click at [107, 67] on button "Iesniegt" at bounding box center [104, 70] width 23 height 8
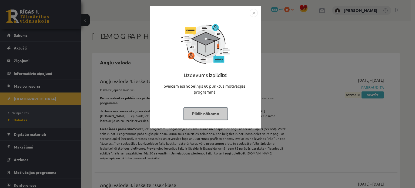
click at [208, 110] on button "Pildīt nākamo" at bounding box center [206, 113] width 44 height 12
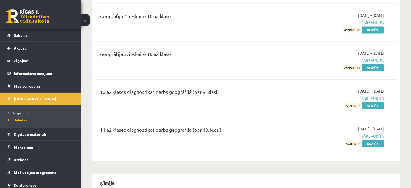
scroll to position [1235, 0]
click at [365, 140] on link "Skatīt" at bounding box center [373, 143] width 22 height 7
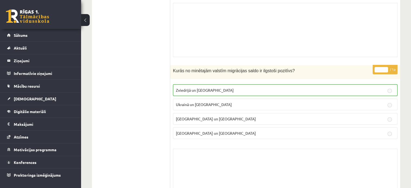
scroll to position [1337, 0]
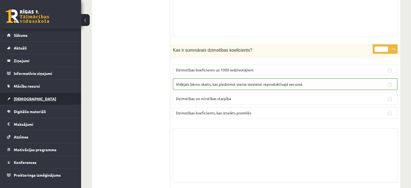
click at [49, 96] on link "[DEMOGRAPHIC_DATA]" at bounding box center [40, 98] width 67 height 12
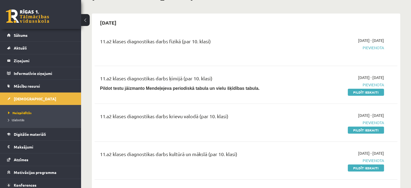
scroll to position [42, 0]
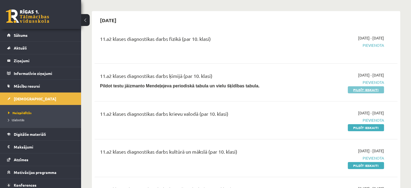
click at [363, 90] on link "Pildīt ieskaiti" at bounding box center [366, 89] width 36 height 7
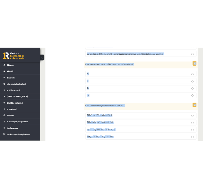
scroll to position [2483, 0]
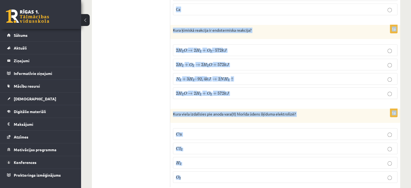
drag, startPoint x: 173, startPoint y: 57, endPoint x: 194, endPoint y: 201, distance: 144.7
copy form "Kad šķīduma reakcija ir skāba? pH > 7,0 pH < 7,0 pH = 7,0 pH = 9,0 1p Kurš atom…"
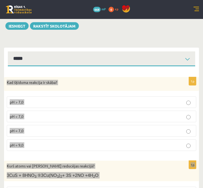
scroll to position [0, 0]
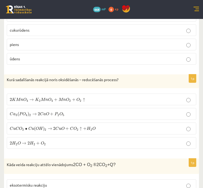
scroll to position [1525, 0]
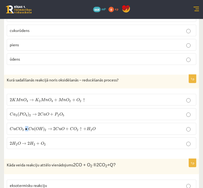
drag, startPoint x: 24, startPoint y: 114, endPoint x: 27, endPoint y: 114, distance: 3.3
click at [27, 127] on span "C u C O 3 ∙ C u ( O H ) 2 → 2 C u O + C O 2 ↑ + H 2 O" at bounding box center [53, 129] width 86 height 5
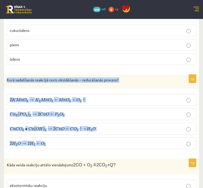
drag, startPoint x: 4, startPoint y: 67, endPoint x: 71, endPoint y: 132, distance: 93.7
click at [71, 132] on div "1p Kurā sadalīšanās reakcijā noris oksidēšanās – reducēšanās process? 2 K M n O…" at bounding box center [101, 114] width 195 height 79
drag, startPoint x: 42, startPoint y: 67, endPoint x: 3, endPoint y: 73, distance: 39.1
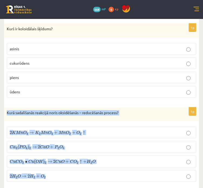
scroll to position [1498, 0]
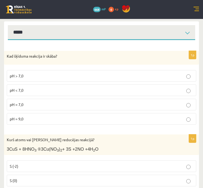
scroll to position [78, 0]
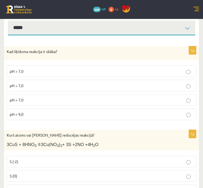
click at [32, 83] on p "pH < 7,0" at bounding box center [102, 86] width 184 height 6
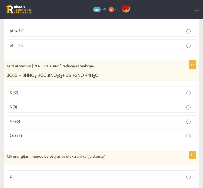
scroll to position [148, 0]
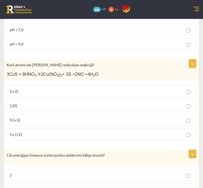
click at [42, 117] on p "N (+5)" at bounding box center [102, 120] width 184 height 6
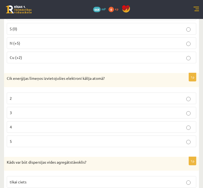
scroll to position [227, 0]
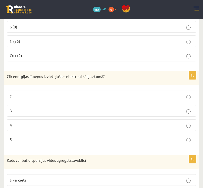
click at [9, 119] on label "4" at bounding box center [102, 125] width 190 height 12
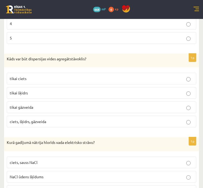
scroll to position [328, 0]
click at [23, 119] on span "ciets, šķidrs, gāzveida" at bounding box center [28, 121] width 36 height 5
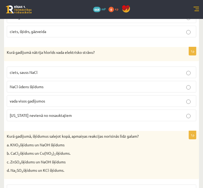
scroll to position [418, 0]
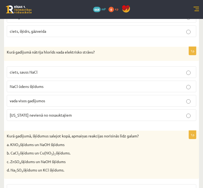
click at [33, 84] on span "NaCl ūdens šķīdums" at bounding box center [27, 86] width 34 height 5
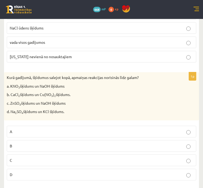
scroll to position [486, 0]
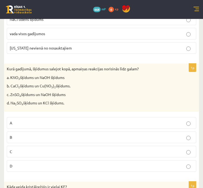
click at [18, 149] on p "C" at bounding box center [102, 152] width 184 height 6
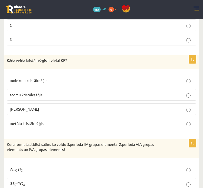
scroll to position [612, 0]
click at [25, 103] on label "jonu kristālrežģis" at bounding box center [102, 109] width 190 height 12
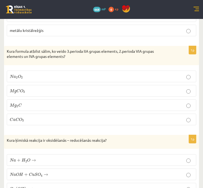
scroll to position [704, 0]
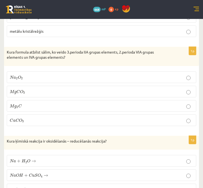
click at [25, 92] on span "3" at bounding box center [24, 93] width 2 height 2
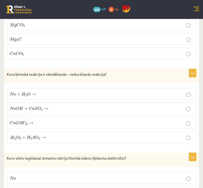
scroll to position [771, 0]
click at [27, 92] on span "O" at bounding box center [28, 94] width 3 height 4
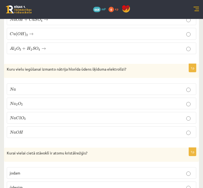
scroll to position [863, 0]
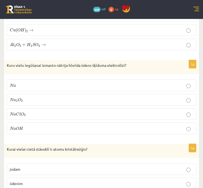
click at [26, 125] on p "N a O H N a O H" at bounding box center [102, 128] width 184 height 6
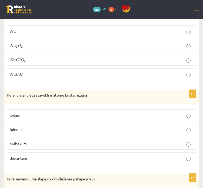
scroll to position [918, 0]
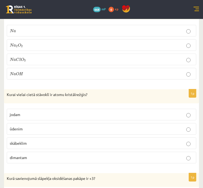
click at [19, 155] on span "dimantam" at bounding box center [18, 157] width 17 height 5
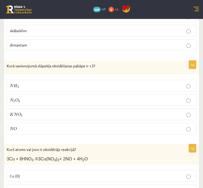
scroll to position [1033, 0]
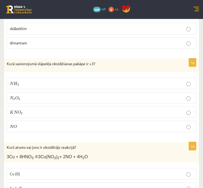
click at [19, 98] on span "3" at bounding box center [19, 99] width 2 height 2
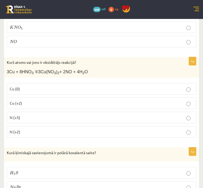
scroll to position [1118, 0]
click at [21, 114] on p "N (+5)" at bounding box center [102, 117] width 184 height 6
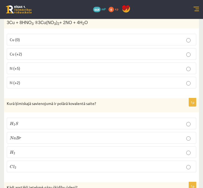
scroll to position [1172, 0]
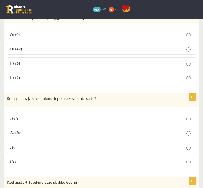
click at [24, 115] on p "H 2 S H 2 S" at bounding box center [102, 118] width 184 height 6
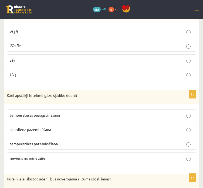
scroll to position [1262, 0]
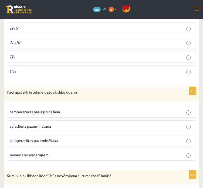
click at [23, 138] on span "temperatūras pazemināšana" at bounding box center [34, 140] width 48 height 5
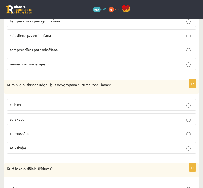
scroll to position [1353, 0]
click at [29, 116] on p "sērskābe" at bounding box center [102, 119] width 184 height 6
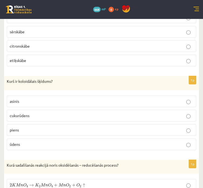
scroll to position [1441, 0]
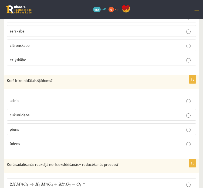
click at [24, 126] on p "piens" at bounding box center [102, 129] width 184 height 6
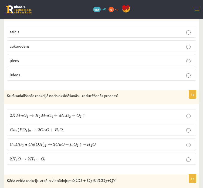
scroll to position [1515, 0]
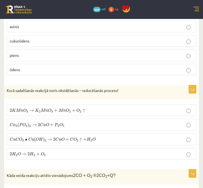
click at [45, 109] on span "n" at bounding box center [46, 110] width 3 height 2
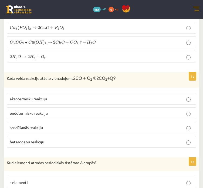
scroll to position [1612, 0]
click at [46, 96] on span "eksotermisku reakciju" at bounding box center [28, 98] width 37 height 5
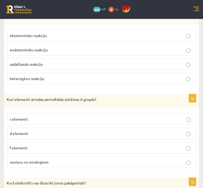
scroll to position [1677, 0]
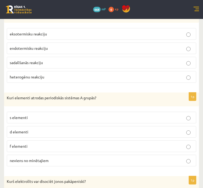
click at [27, 112] on label "s elementi" at bounding box center [102, 118] width 190 height 12
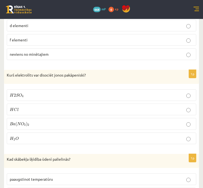
scroll to position [1789, 0]
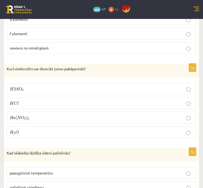
click at [35, 86] on p "H 2 S O 4 H 2 S O 4" at bounding box center [102, 89] width 184 height 6
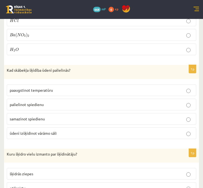
scroll to position [1872, 0]
click at [28, 102] on p "palielinot spiedienu" at bounding box center [102, 105] width 184 height 6
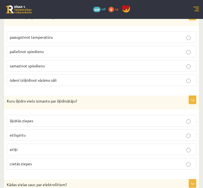
scroll to position [1929, 0]
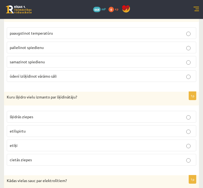
click at [25, 128] on p "etilspirtu" at bounding box center [102, 131] width 184 height 6
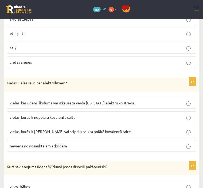
scroll to position [2029, 0]
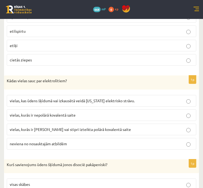
click at [37, 127] on span "vielas, kurās ir jonu saite vai stipri izteikta polārā kovalentā saite" at bounding box center [70, 129] width 121 height 5
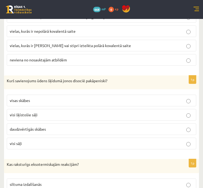
scroll to position [2113, 0]
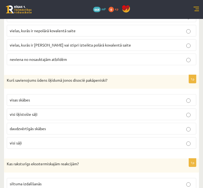
click at [26, 126] on span "daudzvērtīgās skābes" at bounding box center [28, 128] width 36 height 5
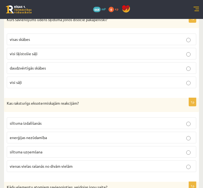
scroll to position [2176, 0]
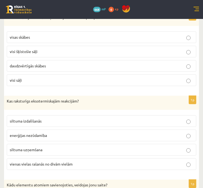
click at [40, 118] on span "siltuma izdalīšanās" at bounding box center [26, 120] width 32 height 5
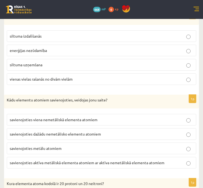
scroll to position [2270, 0]
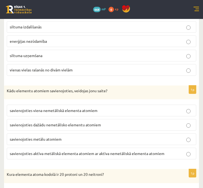
click at [26, 151] on span "savienojoties aktīva metāliskā elementa atomiem ar aktīva nemetāliskā elementa …" at bounding box center [87, 153] width 155 height 5
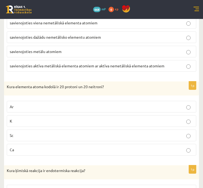
scroll to position [2359, 0]
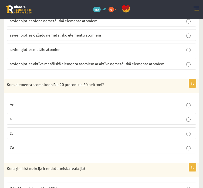
click at [26, 145] on p "Ca" at bounding box center [102, 148] width 184 height 6
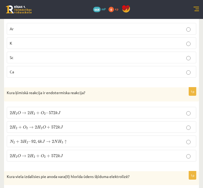
scroll to position [2435, 0]
click at [44, 150] on label "2 H 2 O → 2 H 2 + O 2 + 572 k J 2 H 2 O → 2 H 2 + O 2 + 572 k J" at bounding box center [102, 156] width 190 height 12
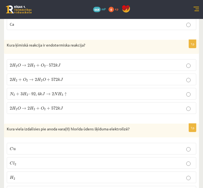
scroll to position [2486, 0]
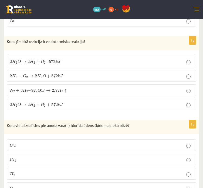
click at [20, 157] on p "C l 2 C l 2" at bounding box center [102, 160] width 184 height 6
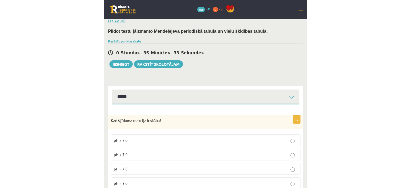
scroll to position [0, 0]
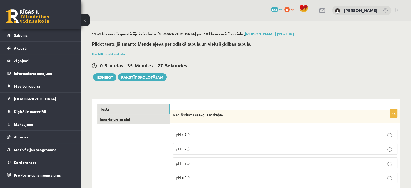
click at [134, 120] on link "Izvērtē un iesaki!" at bounding box center [133, 119] width 73 height 10
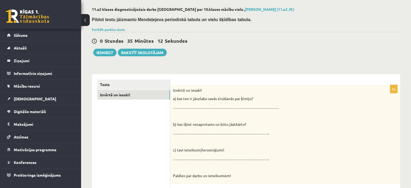
scroll to position [24, 0]
click at [101, 55] on button "Iesniegt" at bounding box center [104, 53] width 23 height 8
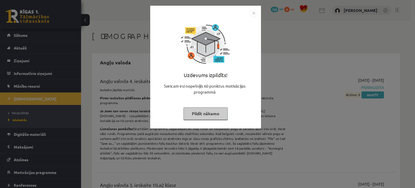
click at [201, 117] on button "Pildīt nākamo" at bounding box center [206, 113] width 44 height 12
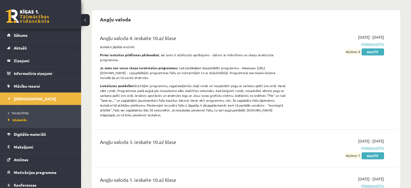
scroll to position [43, 0]
click at [26, 97] on span "[DEMOGRAPHIC_DATA]" at bounding box center [35, 98] width 42 height 5
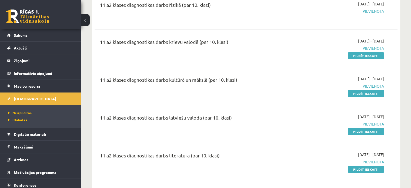
scroll to position [77, 0]
